Goal: Find contact information: Find contact information

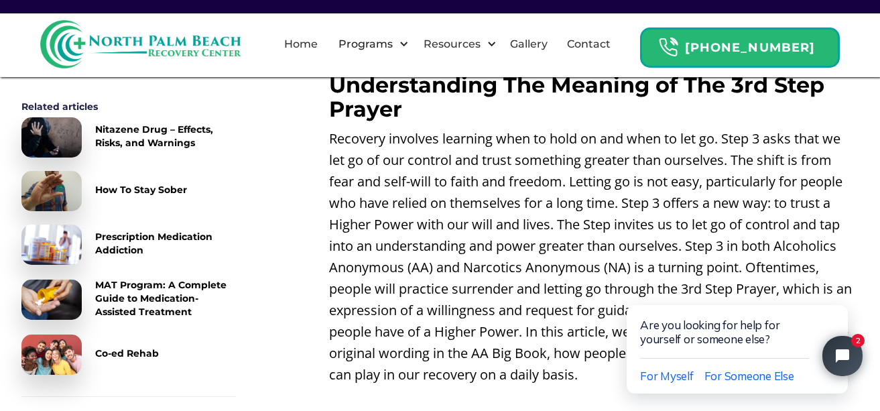
scroll to position [470, 0]
click at [652, 370] on span "For Myself" at bounding box center [667, 376] width 54 height 14
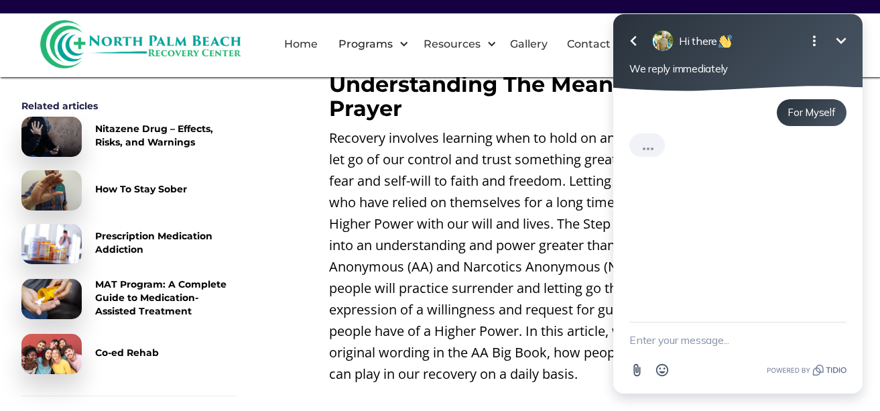
click at [634, 42] on icon "button" at bounding box center [634, 41] width 16 height 16
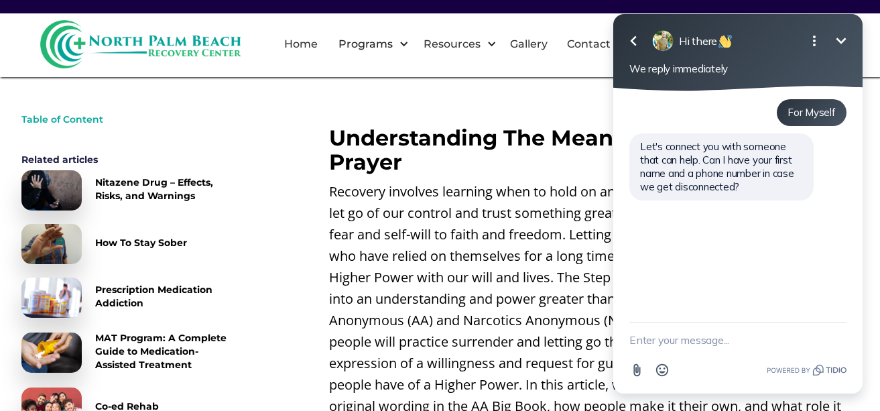
scroll to position [443, 0]
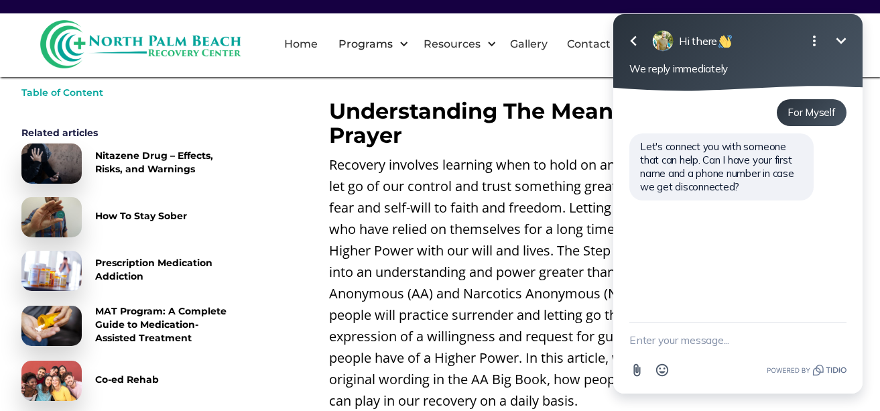
click at [630, 40] on icon "button" at bounding box center [634, 41] width 16 height 16
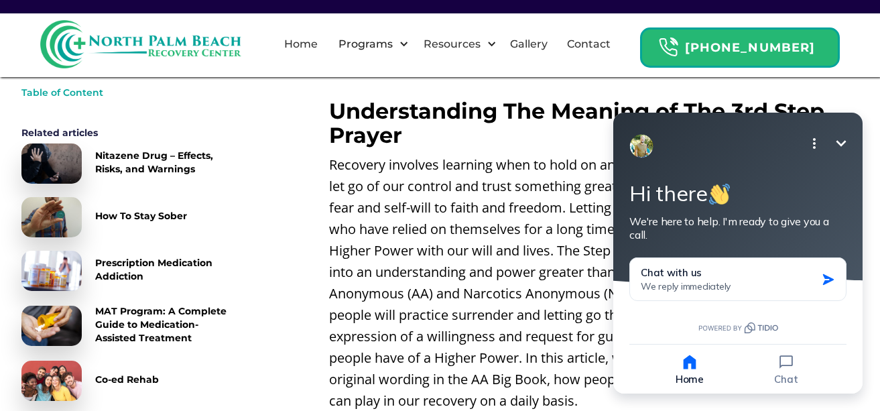
click at [619, 40] on link "Contact" at bounding box center [589, 44] width 60 height 43
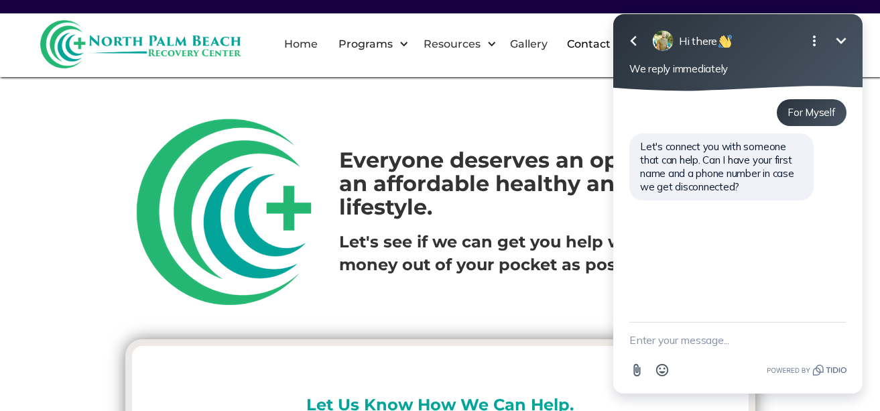
click at [597, 91] on html "Go back Hi there Minimize Open options We reply immediately For Myself Let's co…" at bounding box center [738, 205] width 284 height 411
click at [596, 91] on html "Go back Hi there Minimize Open options We reply immediately For Myself Let's co…" at bounding box center [738, 205] width 284 height 411
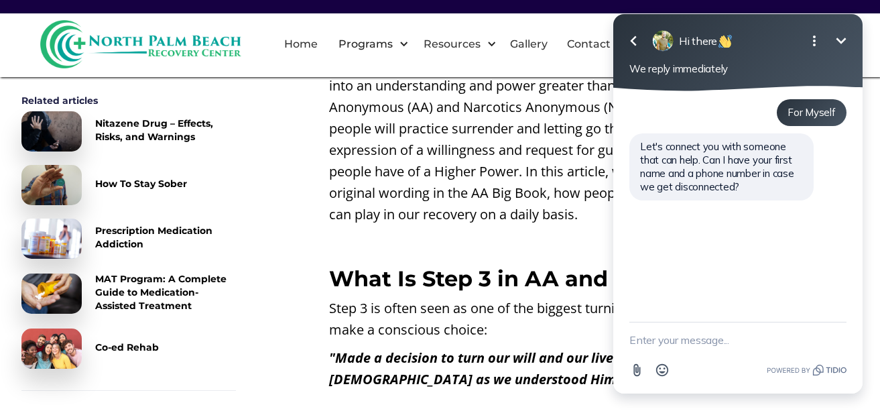
scroll to position [631, 0]
